Goal: Task Accomplishment & Management: Use online tool/utility

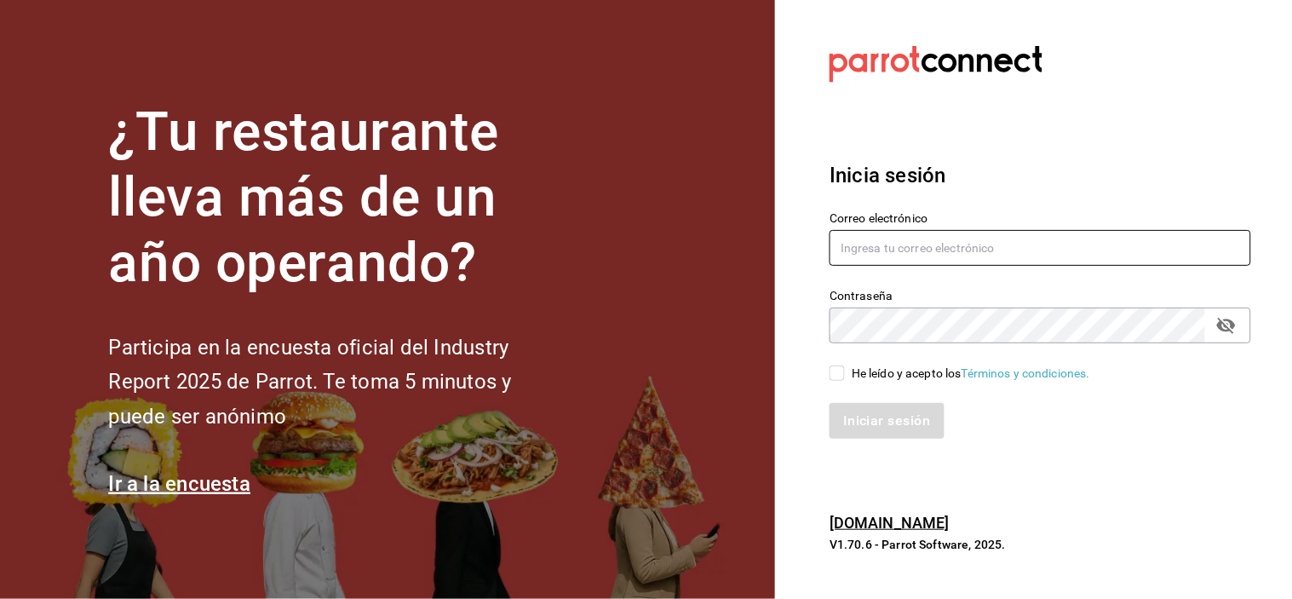
type input "grifitth@platoexpress.com"
click at [836, 371] on input "He leído y acepto los Términos y condiciones." at bounding box center [837, 372] width 15 height 15
checkbox input "true"
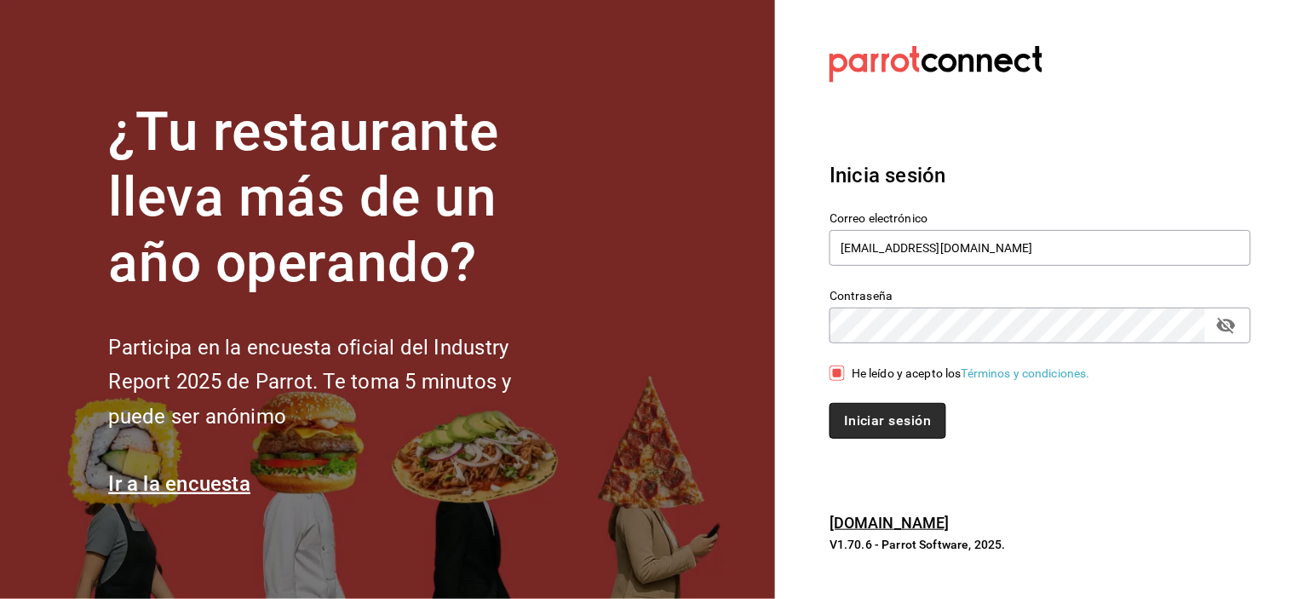
click at [865, 415] on button "Iniciar sesión" at bounding box center [888, 421] width 116 height 36
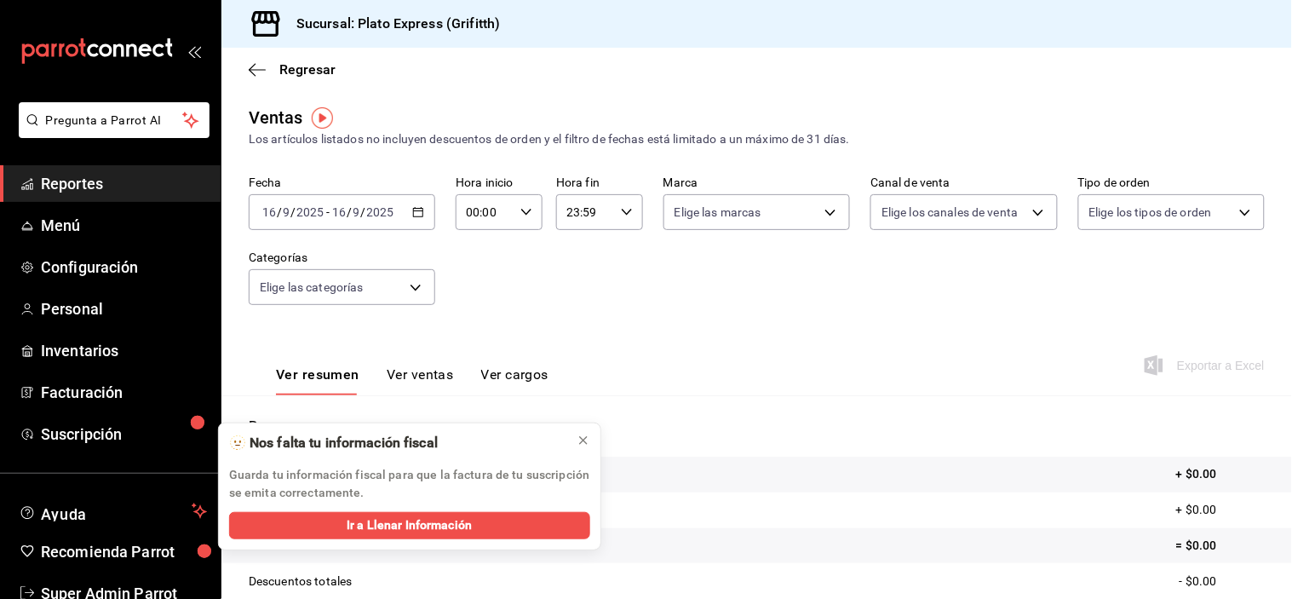
click at [415, 210] on icon "button" at bounding box center [418, 212] width 12 height 12
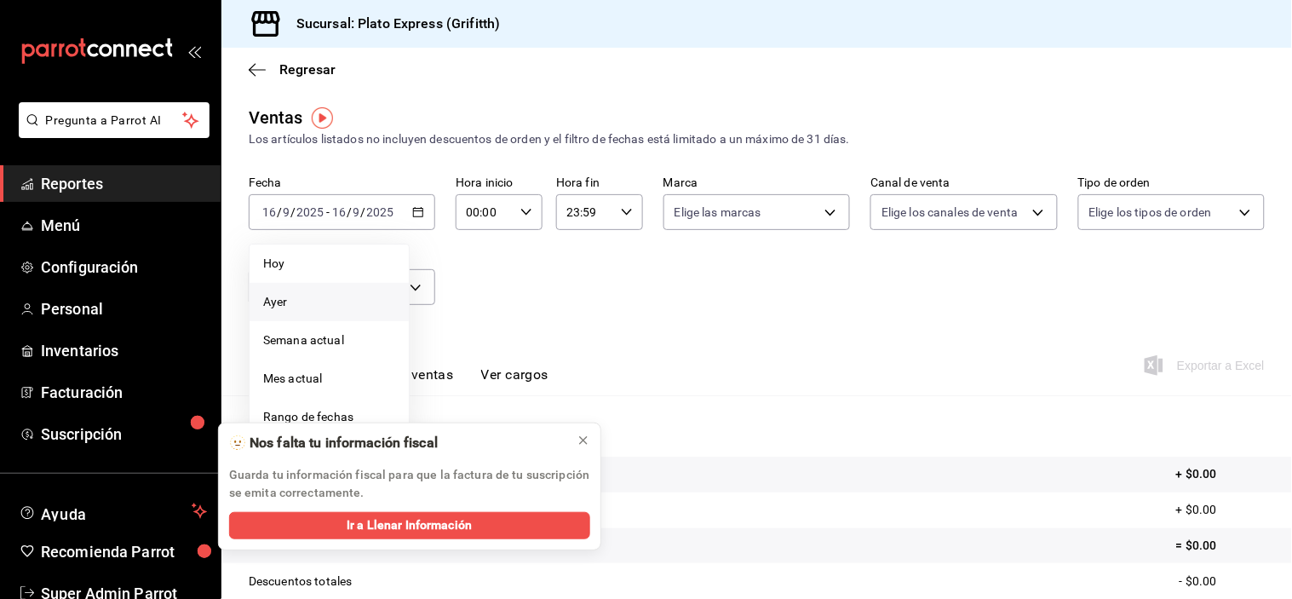
click at [317, 305] on span "Ayer" at bounding box center [329, 302] width 132 height 18
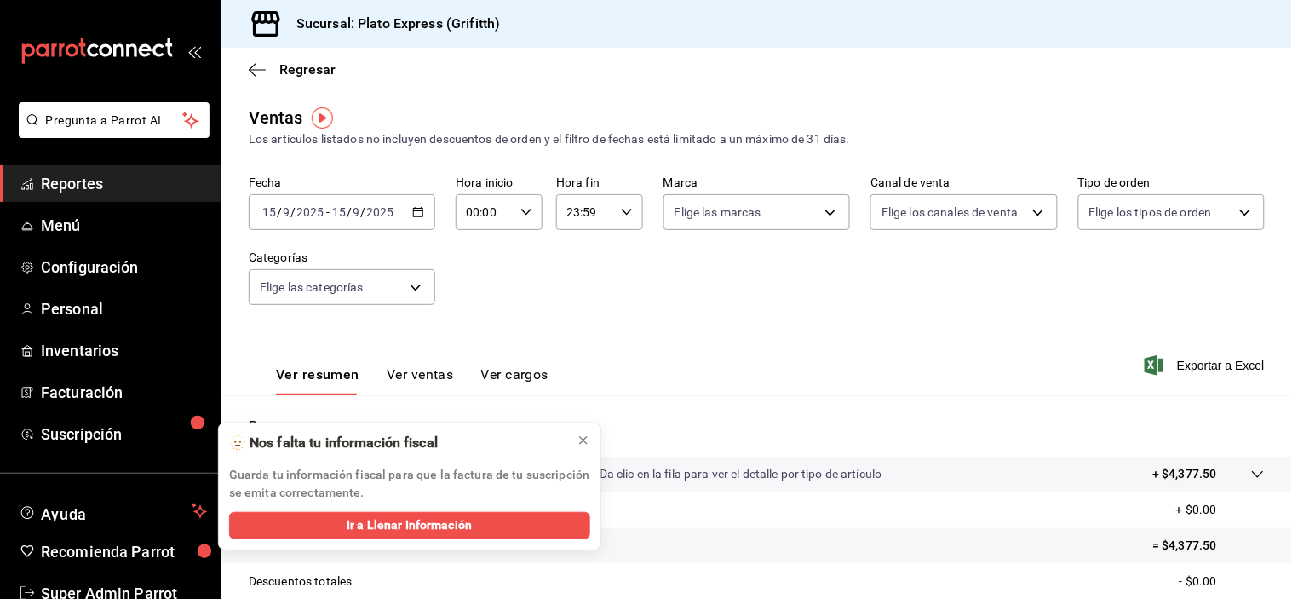
click at [635, 227] on div "23:59 Hora fin" at bounding box center [599, 212] width 87 height 36
click at [579, 268] on span "21" at bounding box center [573, 270] width 15 height 14
click at [579, 265] on span "04" at bounding box center [573, 258] width 15 height 14
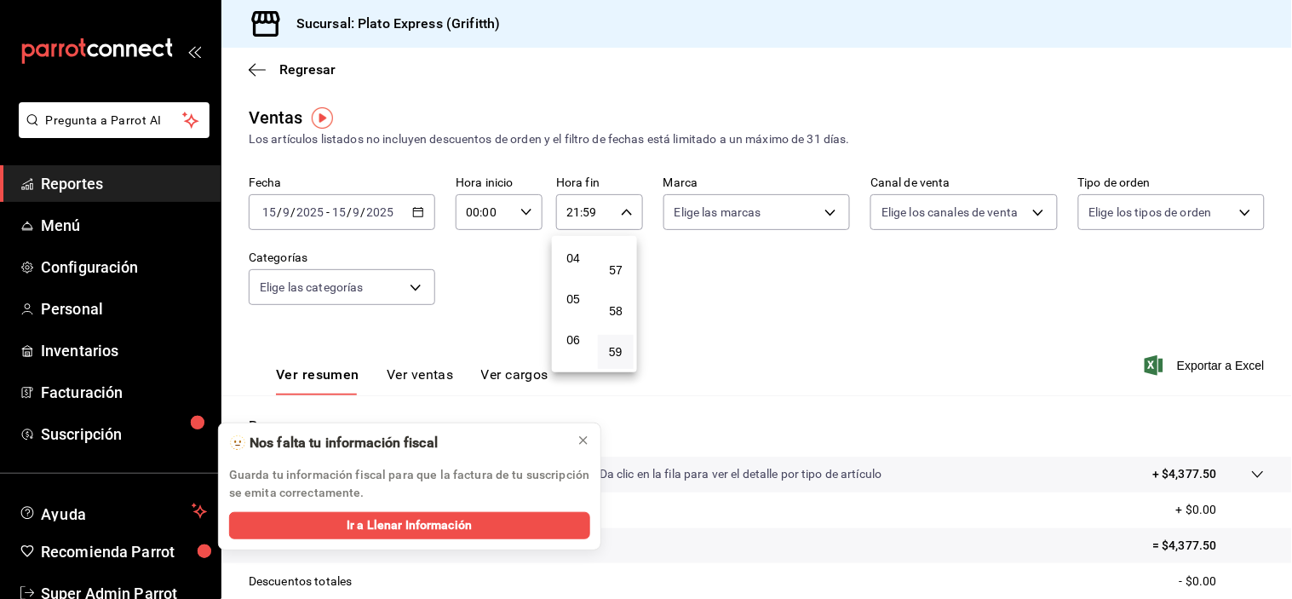
type input "04:59"
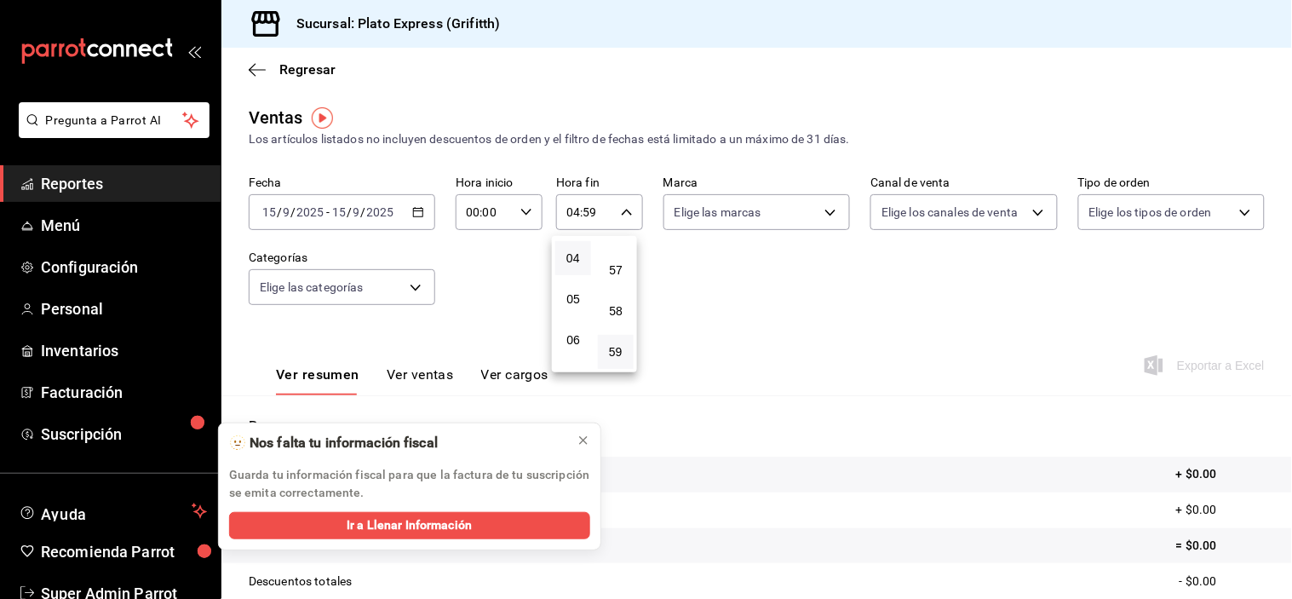
click at [579, 265] on span "04" at bounding box center [573, 258] width 15 height 14
click at [571, 296] on button "06" at bounding box center [573, 302] width 36 height 34
click at [573, 307] on button "16" at bounding box center [573, 295] width 36 height 34
type input "16:59"
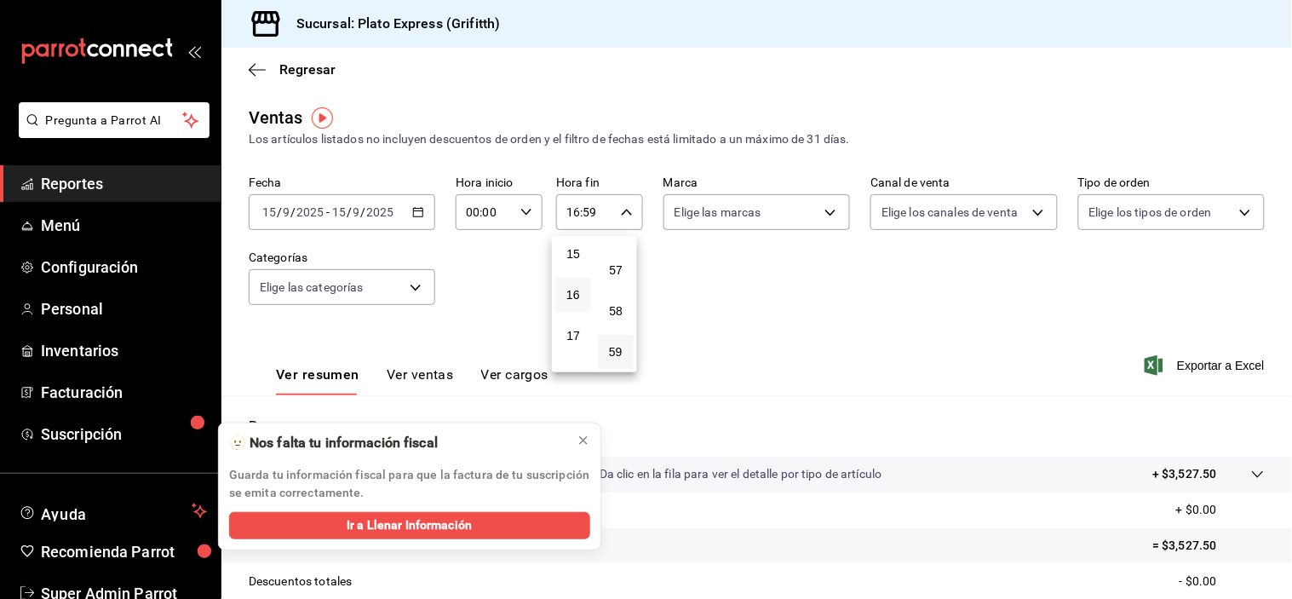
click at [716, 307] on div at bounding box center [646, 299] width 1292 height 599
click at [615, 213] on div "16:59 Hora fin" at bounding box center [599, 212] width 87 height 36
click at [583, 250] on button "16" at bounding box center [573, 233] width 36 height 34
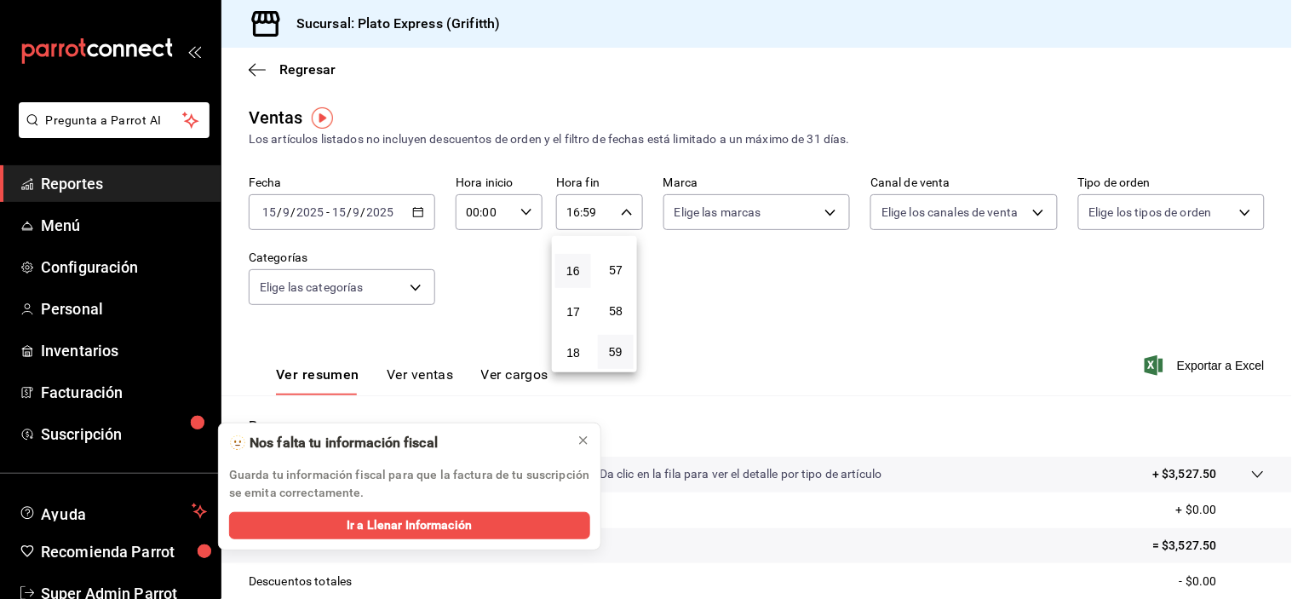
click at [679, 257] on div at bounding box center [646, 299] width 1292 height 599
click at [585, 428] on button at bounding box center [583, 440] width 27 height 27
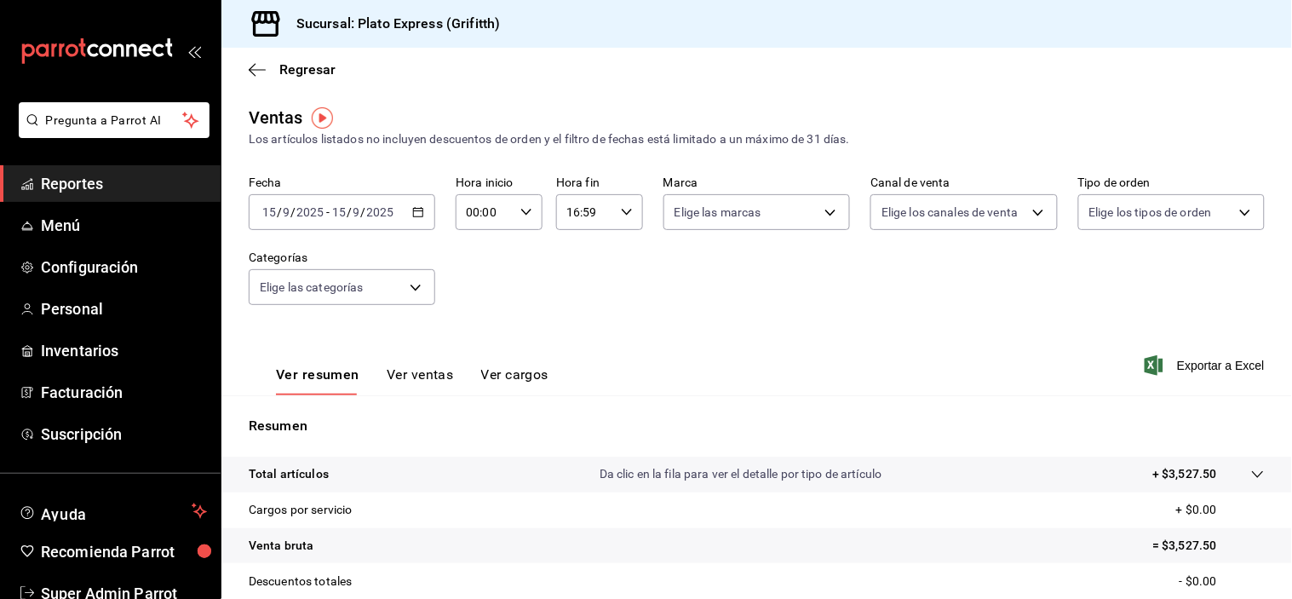
click at [410, 377] on button "Ver ventas" at bounding box center [420, 380] width 67 height 29
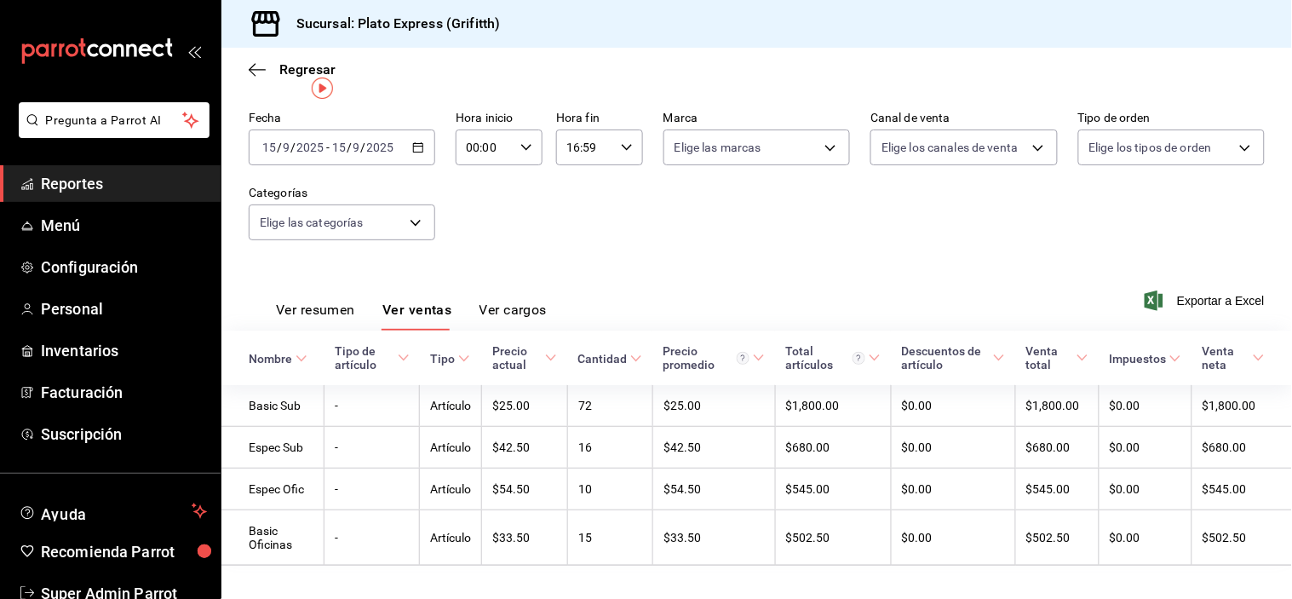
scroll to position [6, 0]
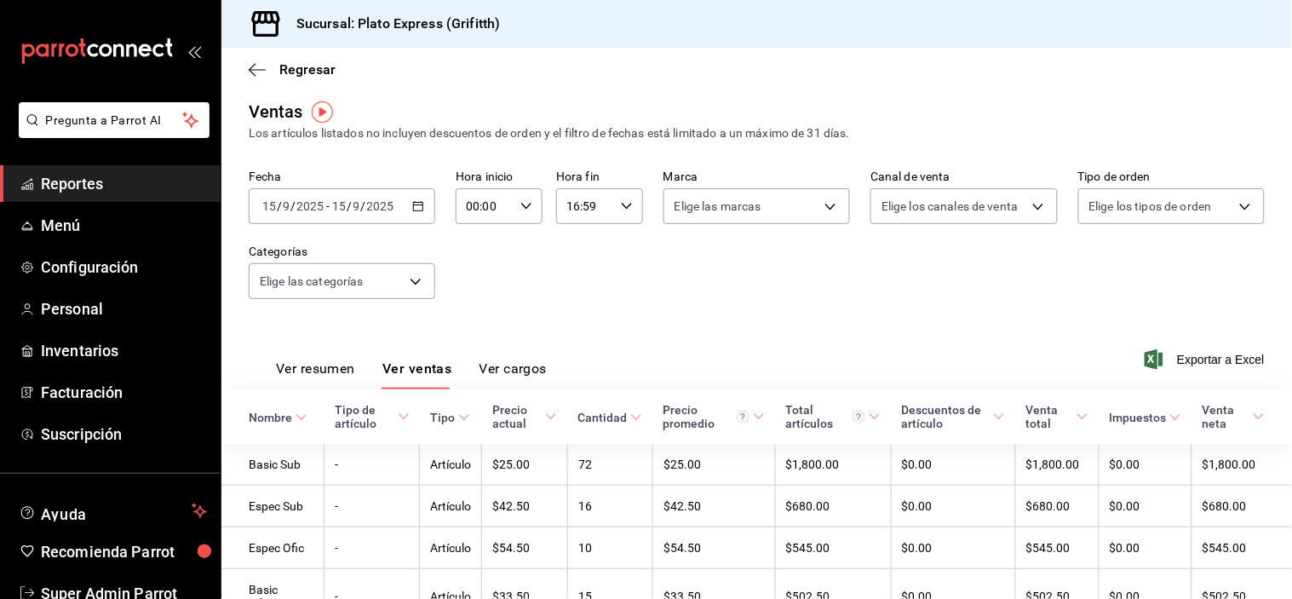
click at [522, 204] on icon "button" at bounding box center [526, 206] width 12 height 12
click at [462, 329] on div "00 01 02 03 04 05 06 07 08 09 10 11 12 13 14 15 16 17 18 19 20 21 22 23" at bounding box center [474, 297] width 43 height 136
click at [462, 322] on button "09" at bounding box center [475, 305] width 36 height 34
type input "09:00"
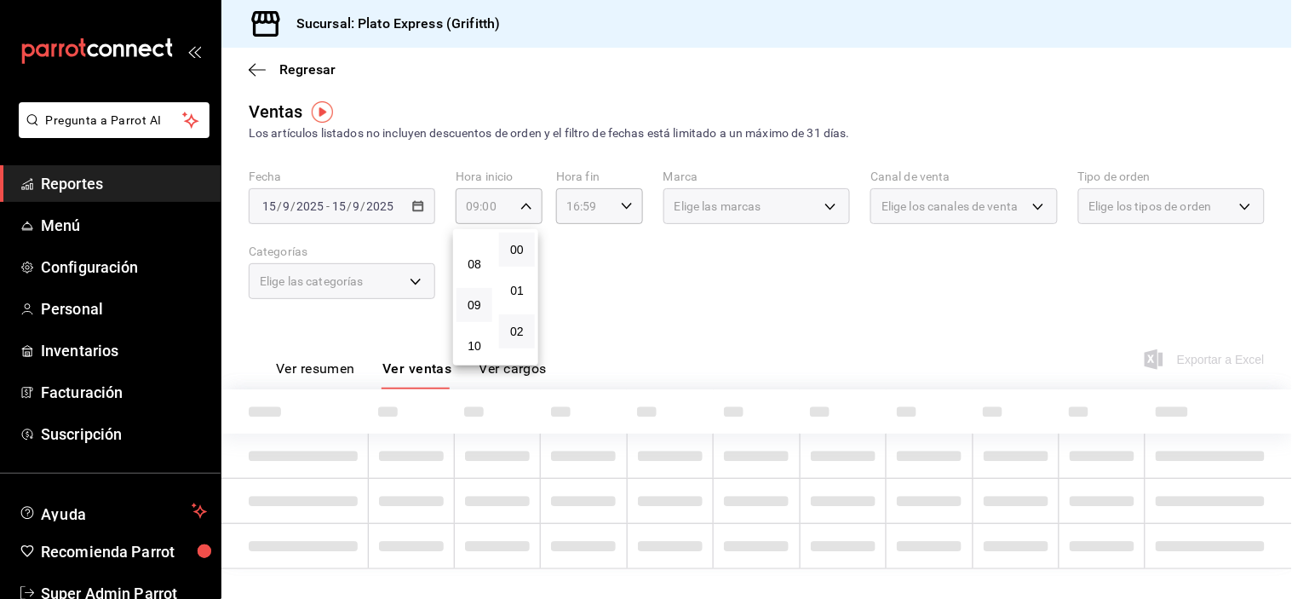
click at [514, 319] on div "00 01 02 03 04 05 06 07 08 09 10 11 12 13 14 15 16 17 18 19 20 21 22 23 24 25 2…" at bounding box center [517, 297] width 43 height 136
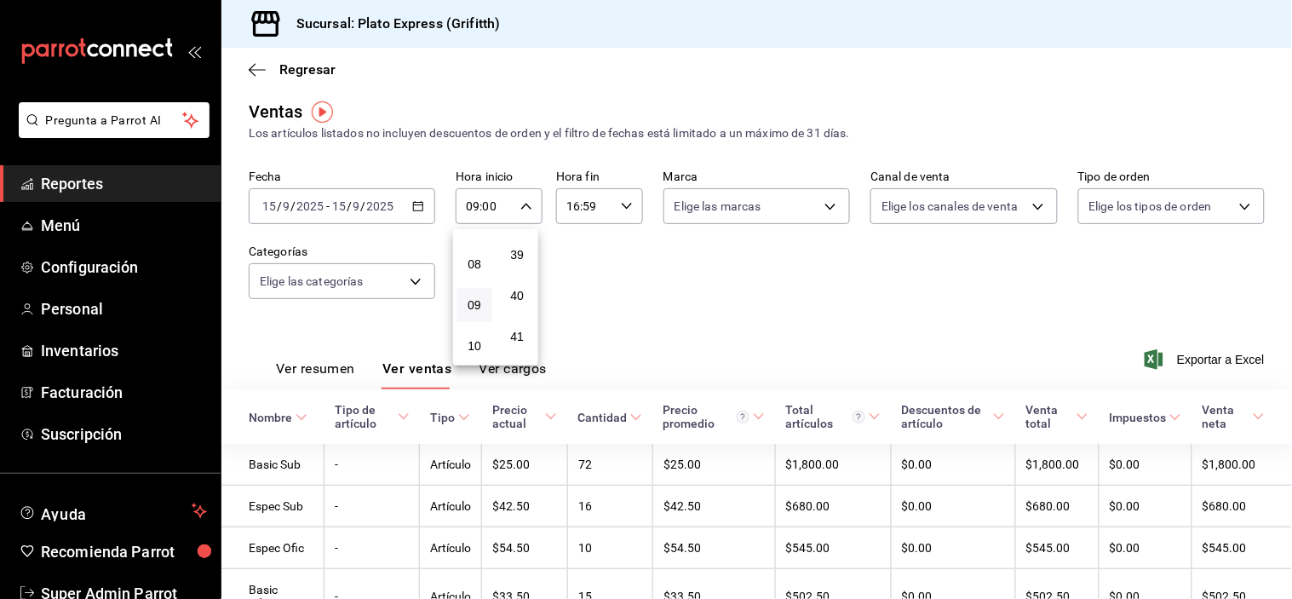
scroll to position [1628, 0]
click at [514, 264] on span "40" at bounding box center [516, 257] width 15 height 14
type input "09:40"
click at [336, 367] on div at bounding box center [646, 299] width 1292 height 599
click at [336, 367] on button "Ver resumen" at bounding box center [315, 374] width 79 height 29
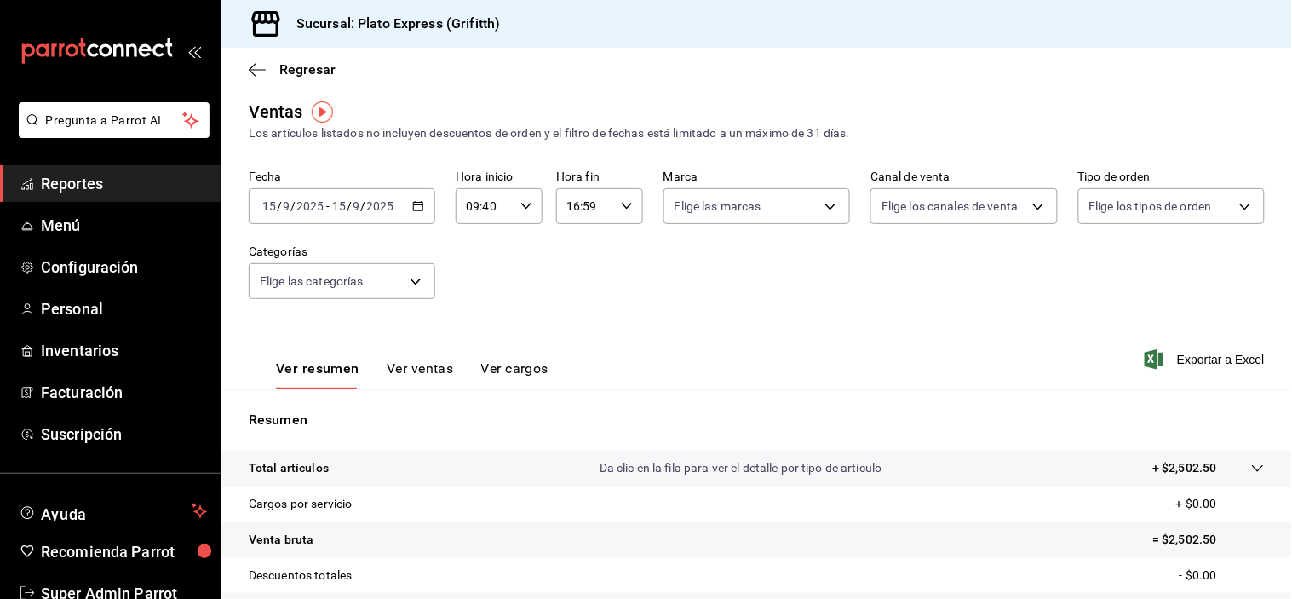
click at [555, 319] on div "Ver resumen Ver ventas Ver cargos Exportar a Excel" at bounding box center [756, 354] width 1071 height 70
click at [405, 371] on button "Ver ventas" at bounding box center [420, 374] width 67 height 29
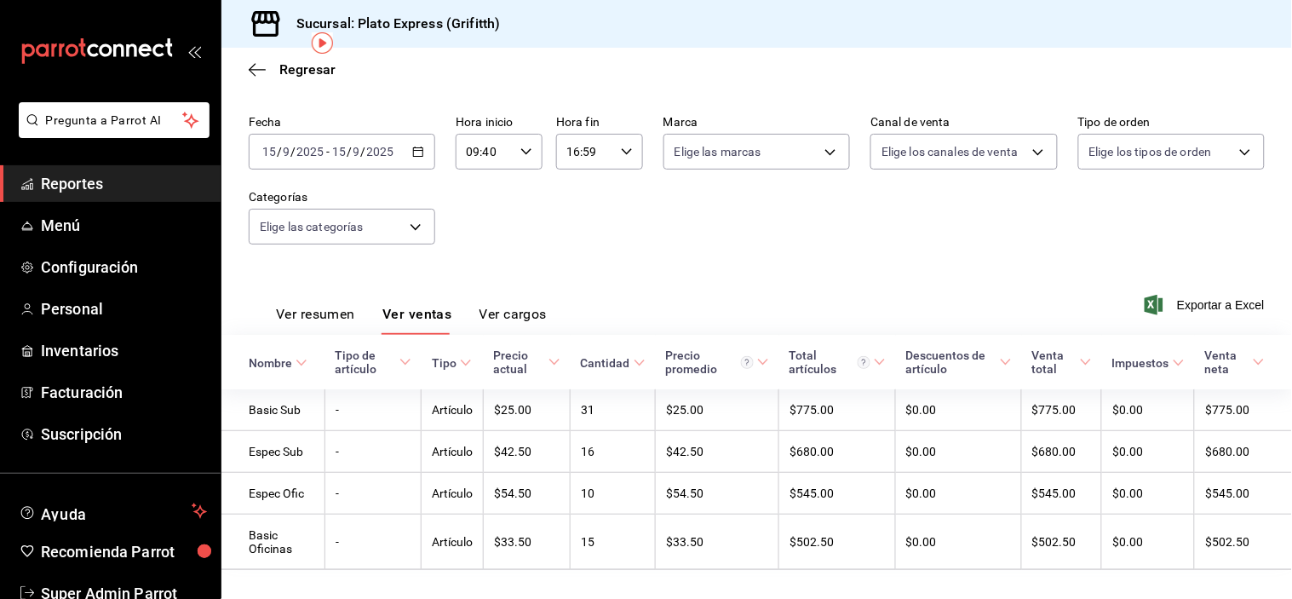
scroll to position [89, 0]
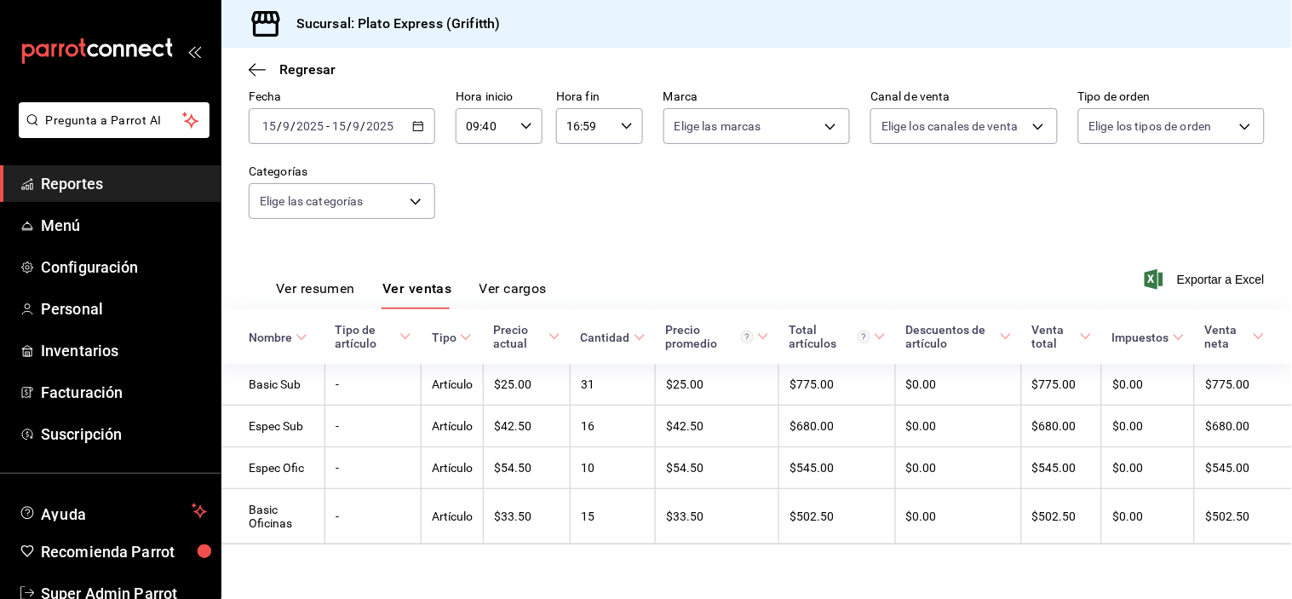
click at [525, 113] on div "09:40 Hora inicio" at bounding box center [499, 126] width 87 height 36
click at [471, 242] on span "11" at bounding box center [474, 235] width 15 height 14
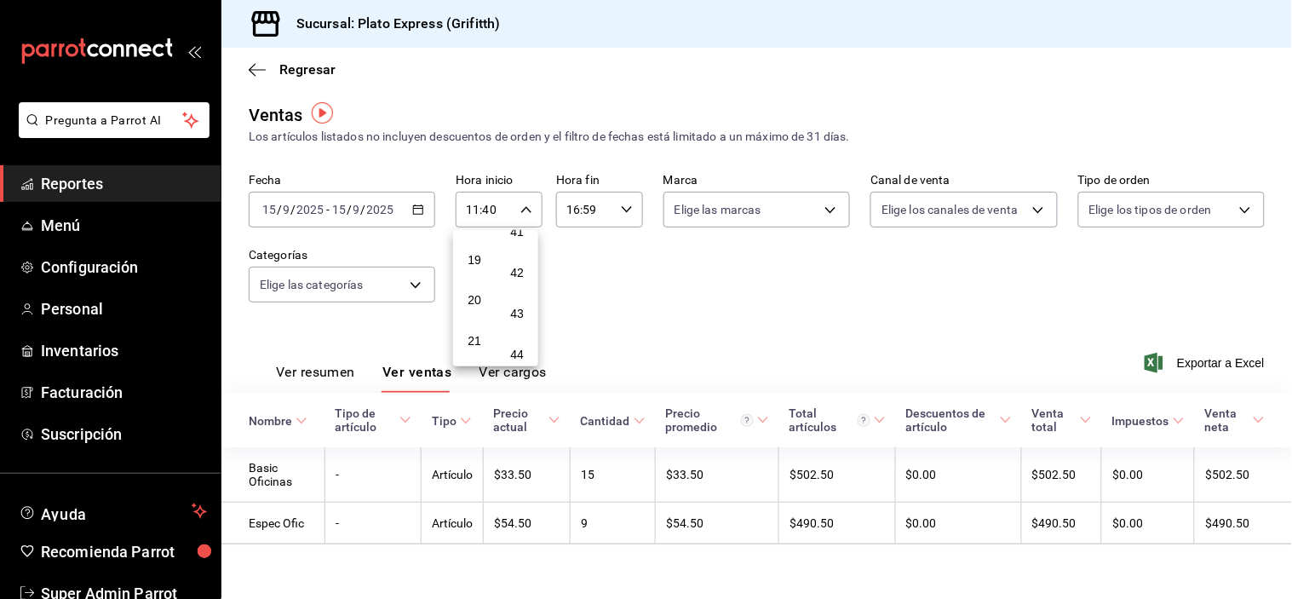
scroll to position [729, 0]
click at [471, 233] on button "17" at bounding box center [475, 216] width 36 height 34
type input "17:40"
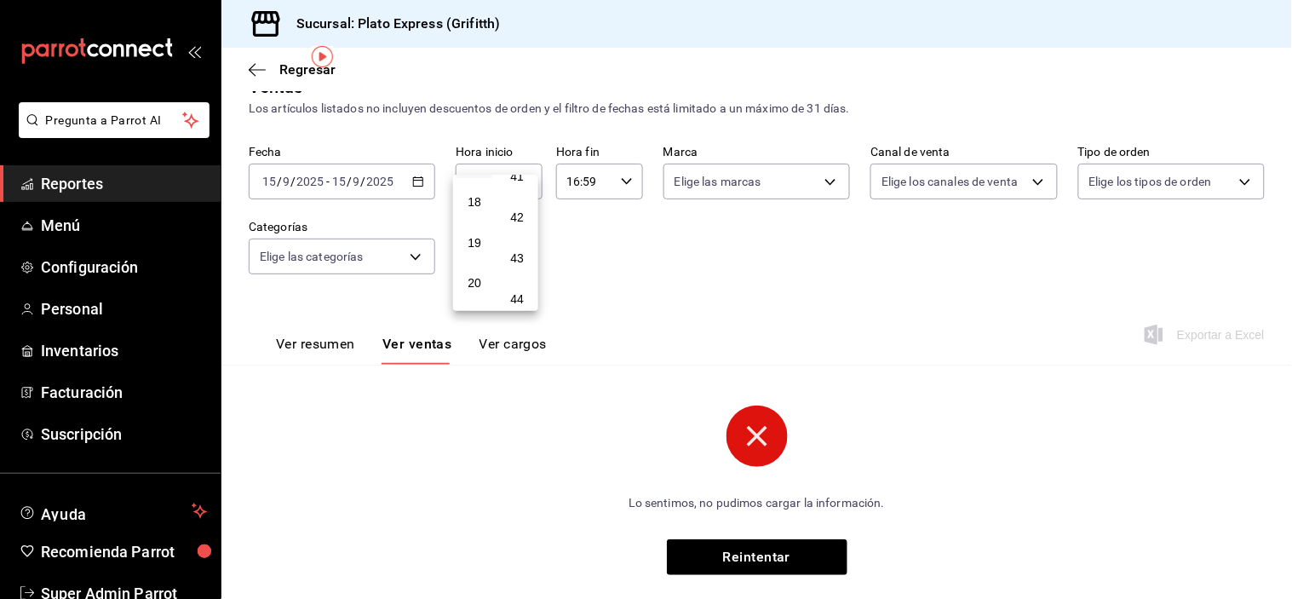
scroll to position [61, 0]
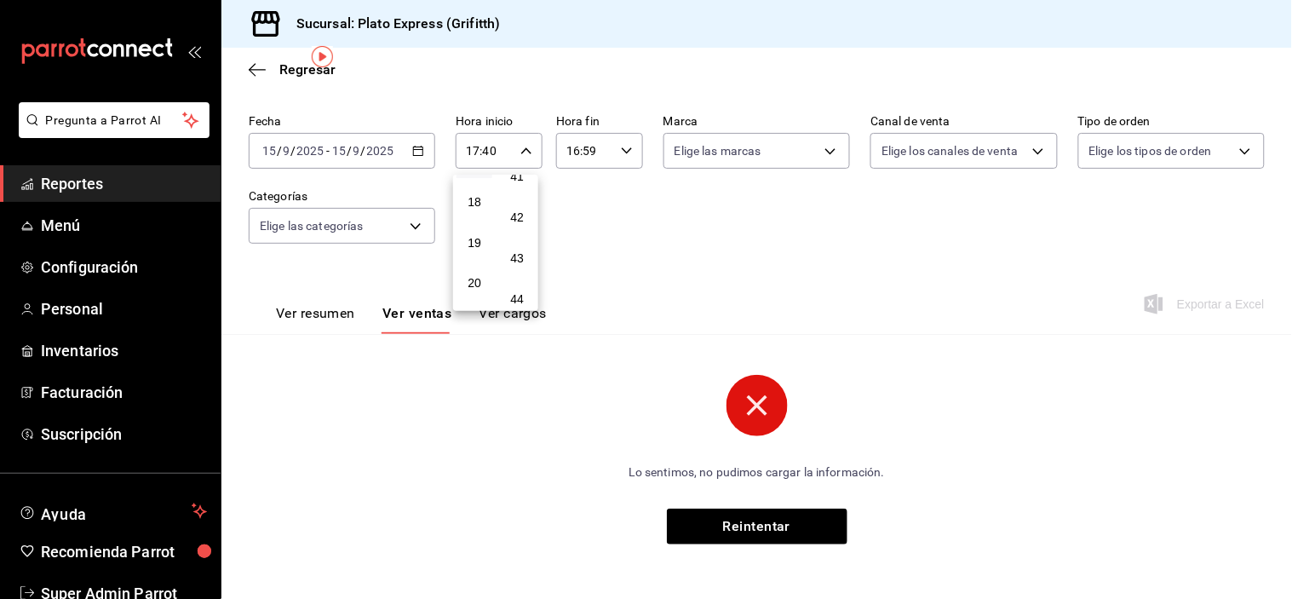
drag, startPoint x: 636, startPoint y: 153, endPoint x: 619, endPoint y: 151, distance: 17.2
click at [619, 151] on div at bounding box center [646, 299] width 1292 height 599
click at [622, 151] on \(Stroke\) "button" at bounding box center [627, 150] width 10 height 6
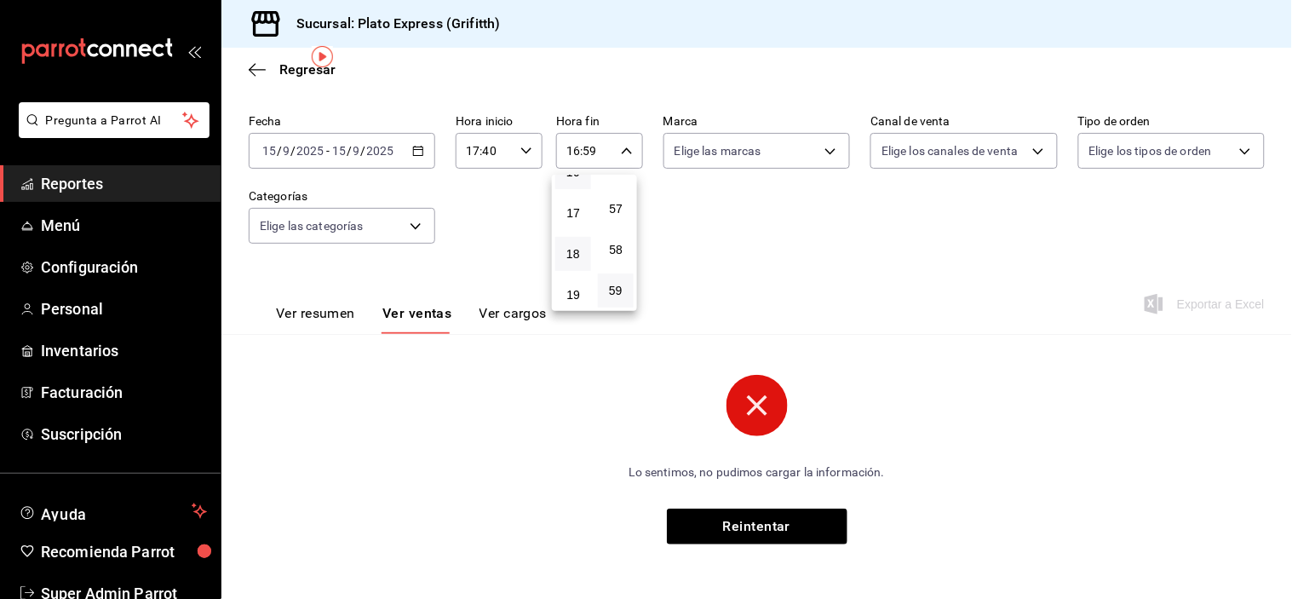
click at [572, 271] on button "18" at bounding box center [573, 254] width 36 height 34
type input "18:59"
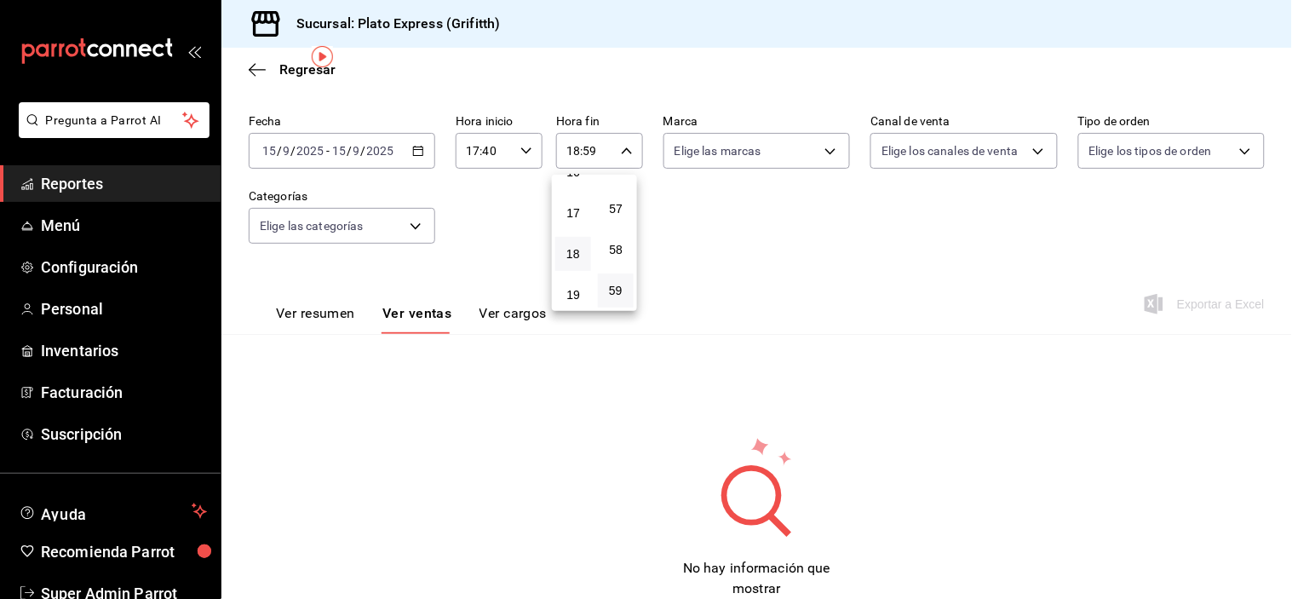
scroll to position [715, 0]
click at [572, 263] on span "19" at bounding box center [573, 257] width 15 height 14
type input "19:59"
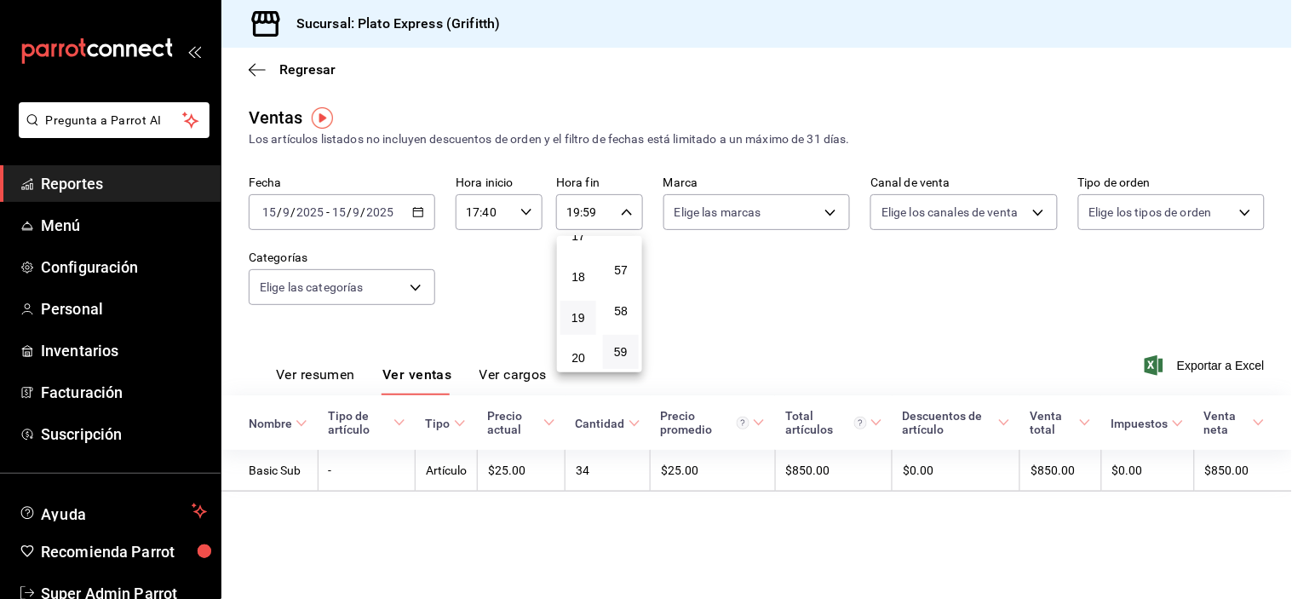
click at [748, 296] on div at bounding box center [646, 299] width 1292 height 599
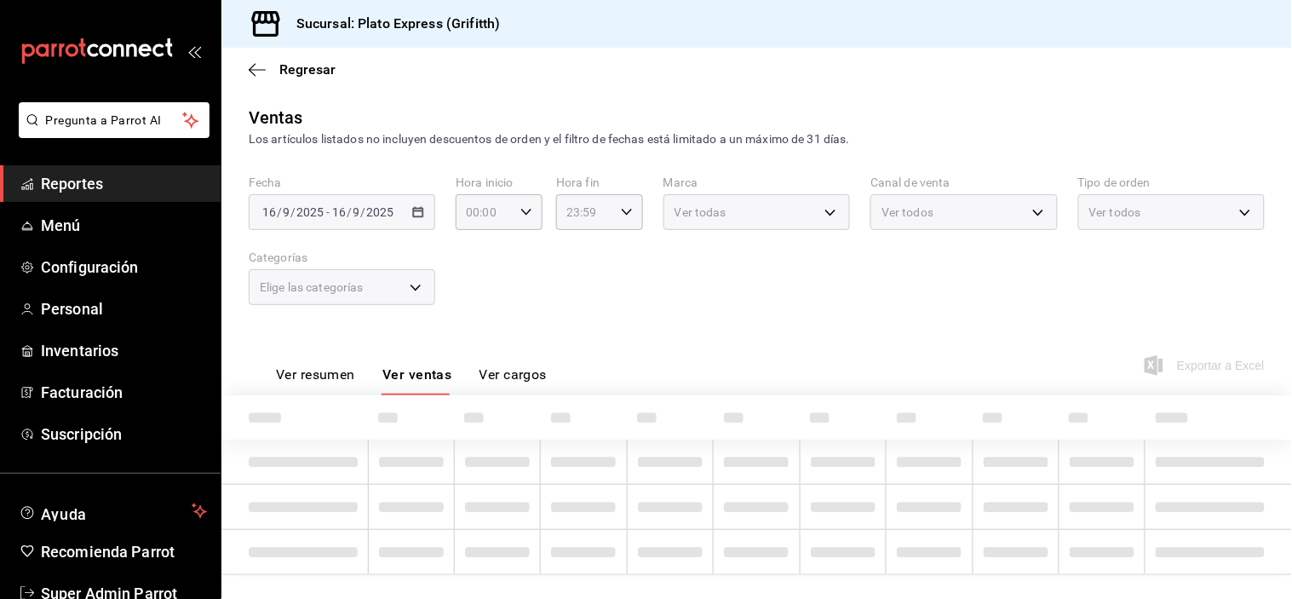
type input "17:40"
type input "19:59"
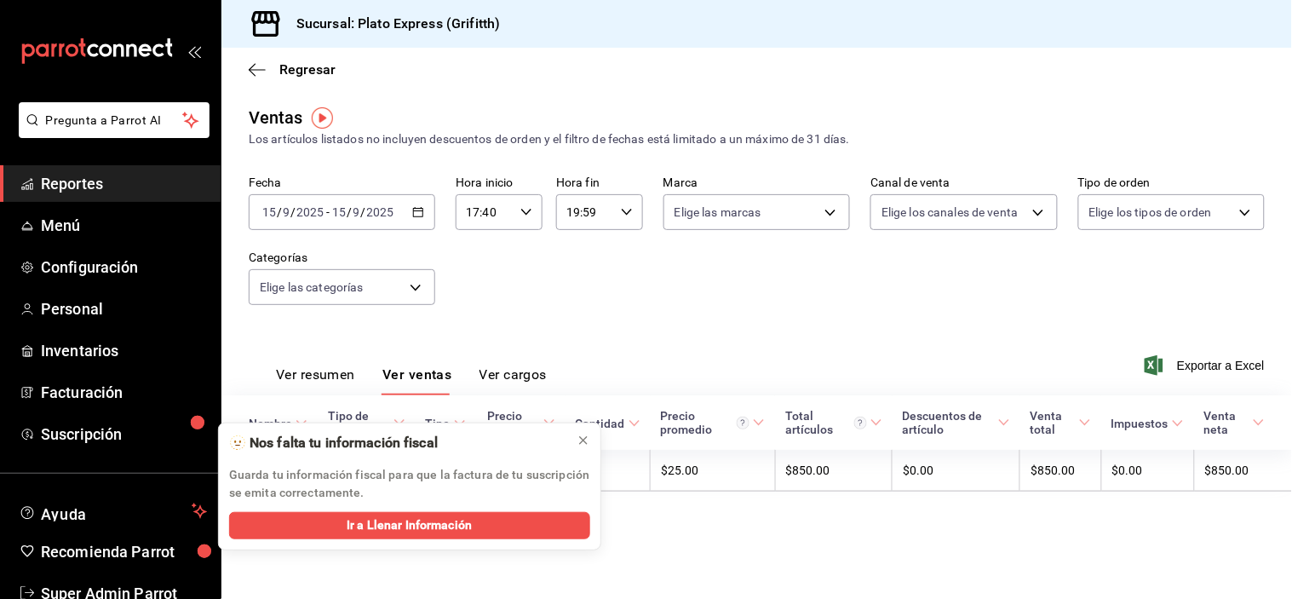
click at [325, 378] on button "Ver resumen" at bounding box center [315, 380] width 79 height 29
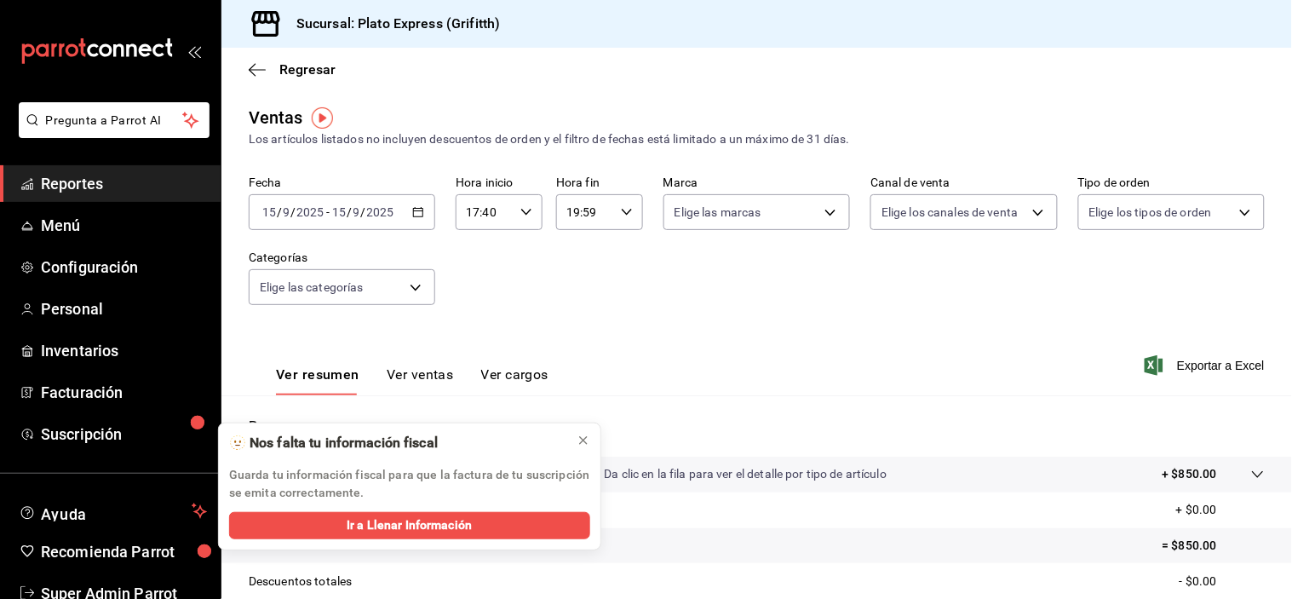
click at [525, 207] on icon "button" at bounding box center [526, 212] width 12 height 12
click at [479, 244] on button "17" at bounding box center [475, 232] width 36 height 34
click at [479, 244] on button "09" at bounding box center [475, 245] width 36 height 34
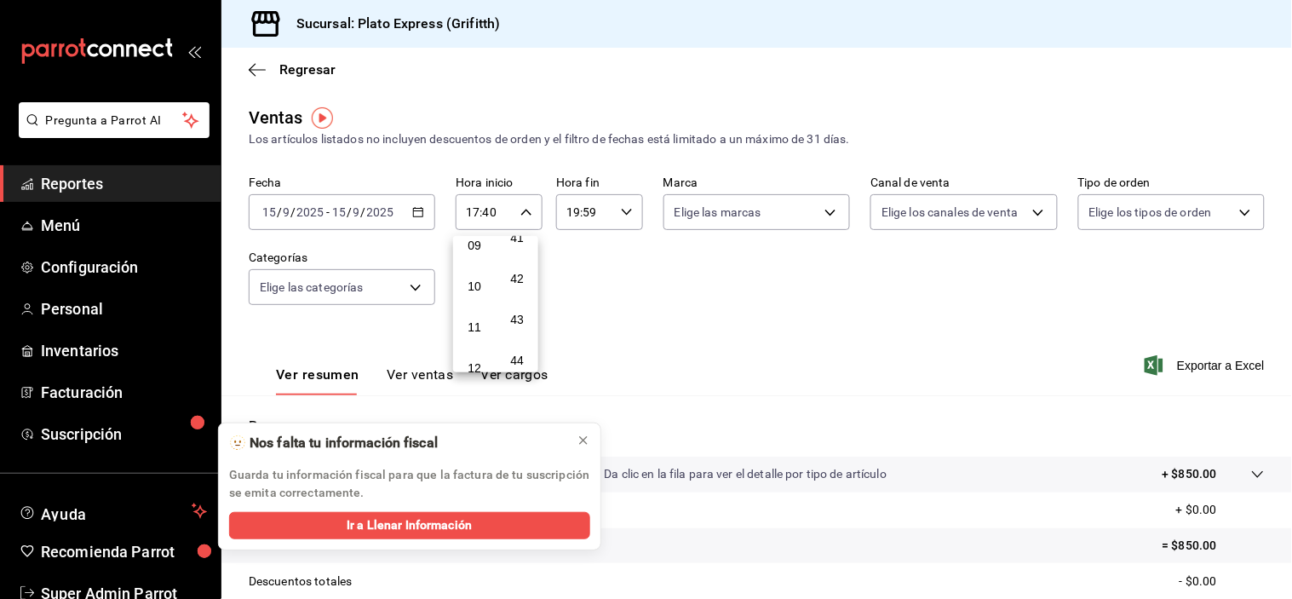
type input "09:40"
